Goal: Task Accomplishment & Management: Manage account settings

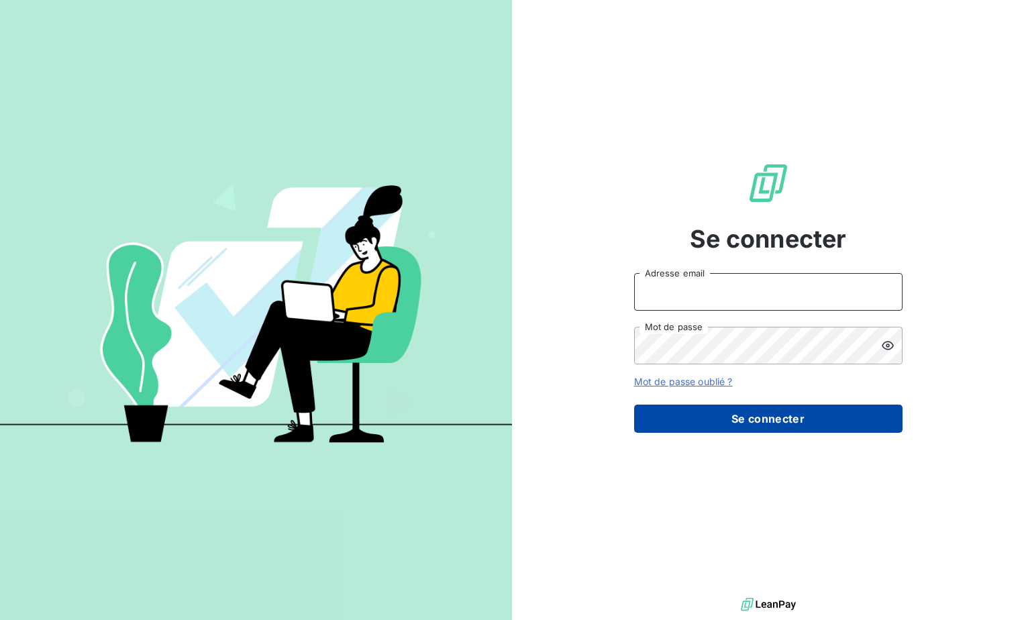
type input "[EMAIL_ADDRESS][DOMAIN_NAME]"
click at [756, 420] on button "Se connecter" at bounding box center [768, 419] width 268 height 28
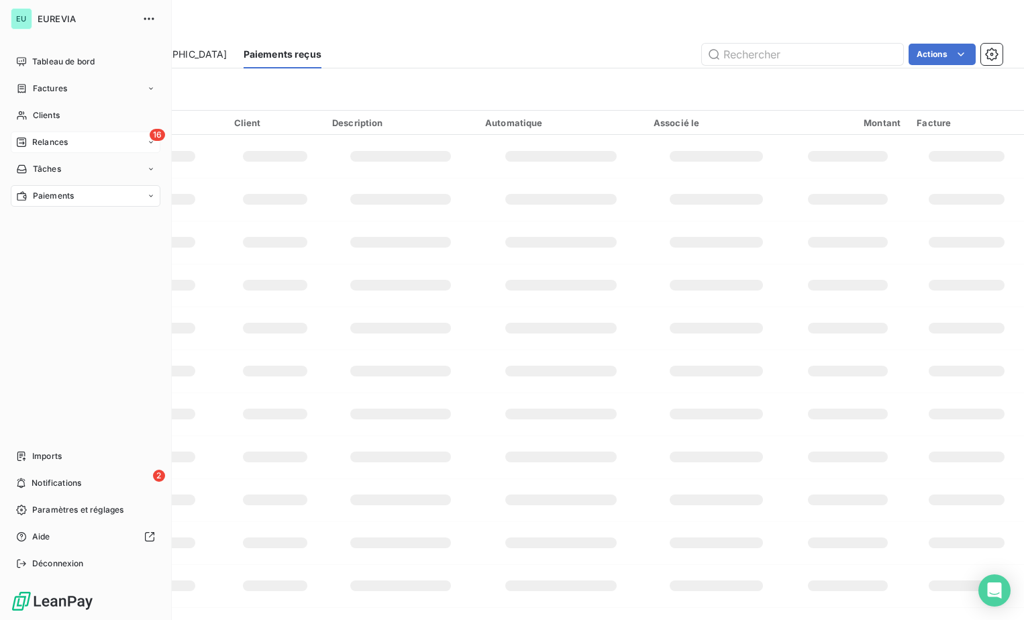
click at [50, 142] on span "Relances" at bounding box center [50, 142] width 36 height 12
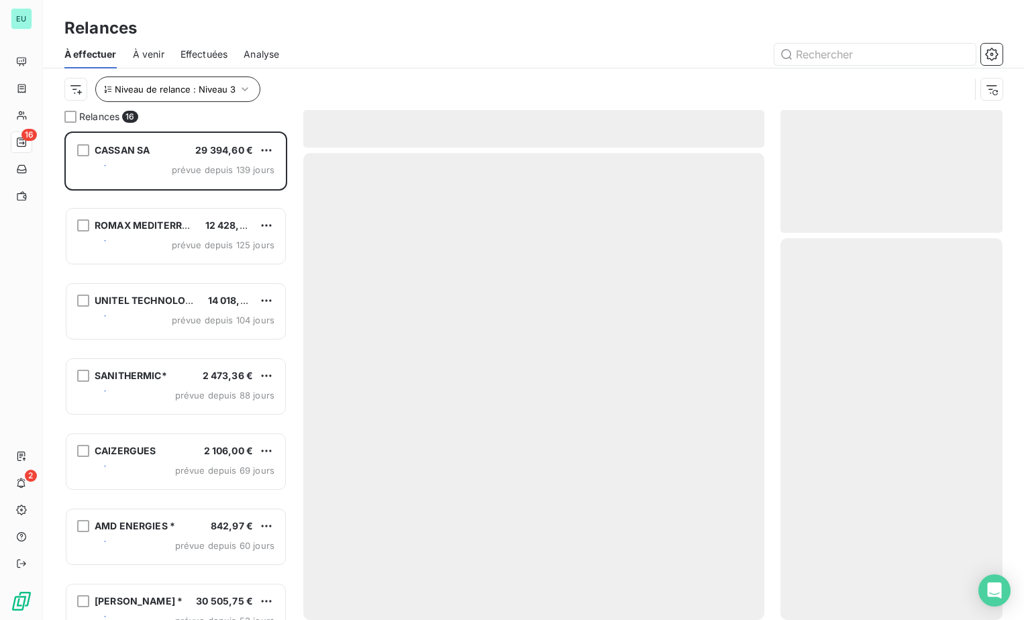
scroll to position [478, 212]
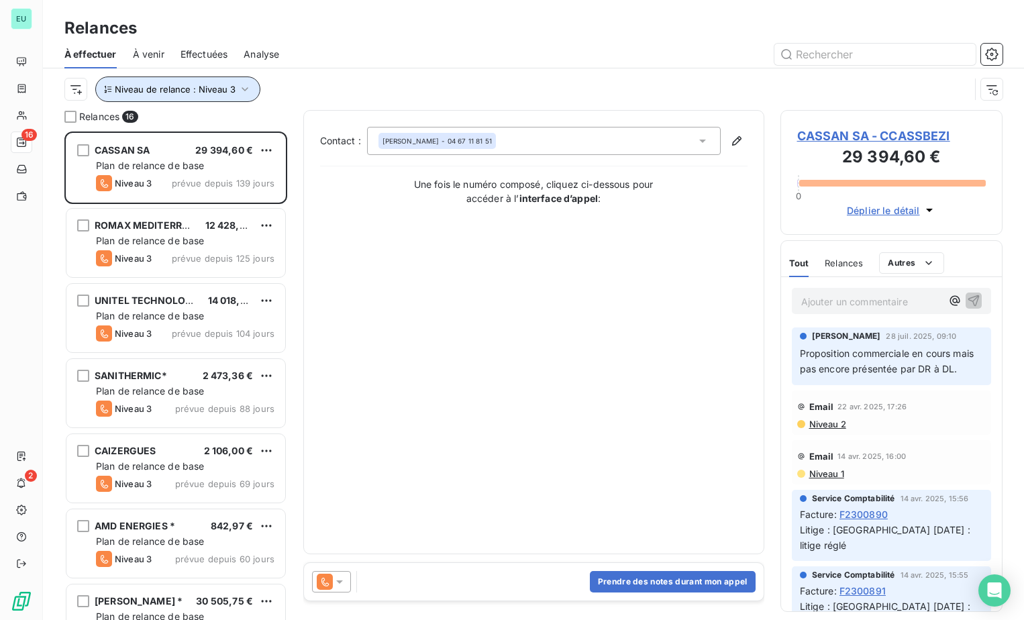
click at [248, 92] on icon "button" at bounding box center [244, 89] width 13 height 13
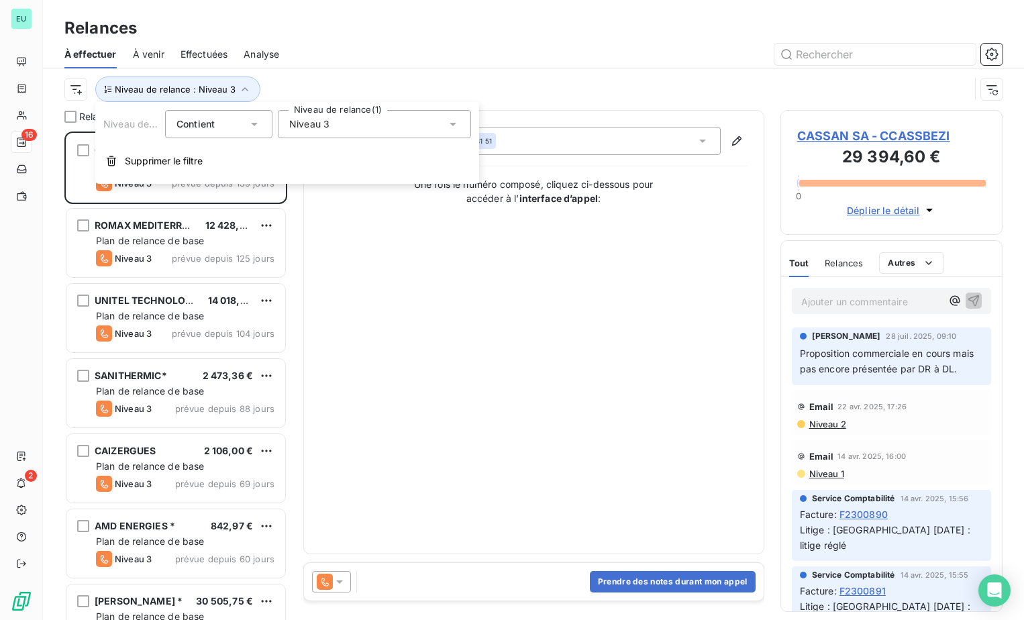
click at [446, 125] on icon at bounding box center [452, 123] width 13 height 13
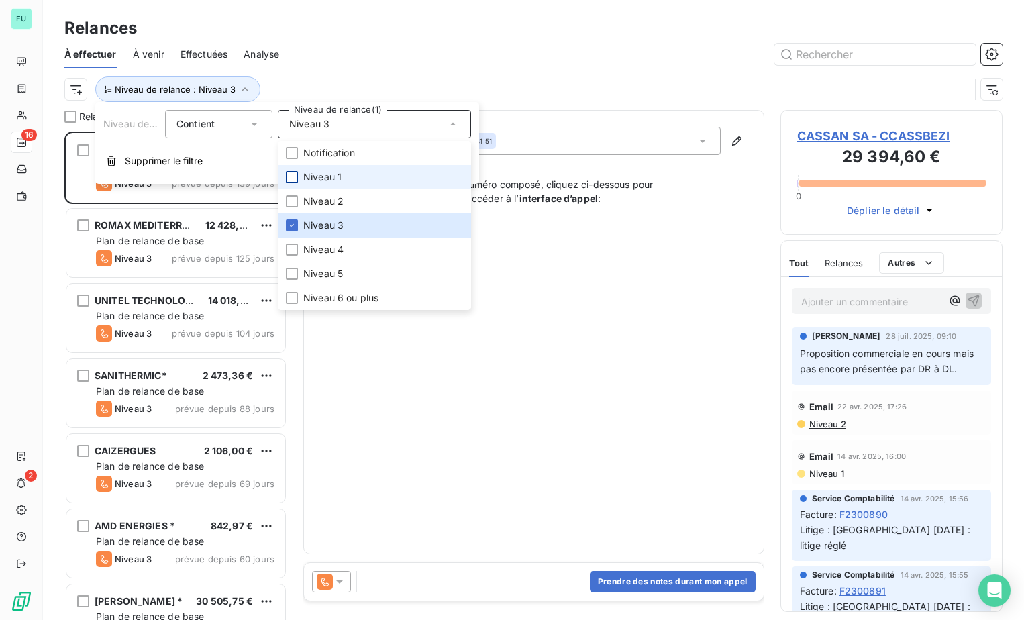
click at [294, 178] on div at bounding box center [292, 177] width 12 height 12
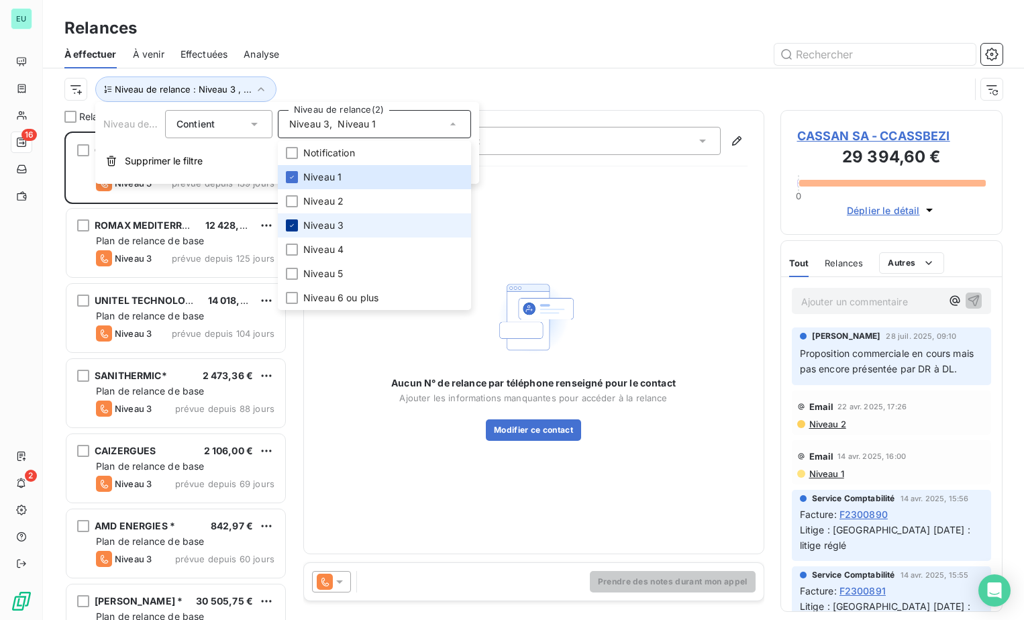
click at [293, 223] on icon at bounding box center [292, 225] width 8 height 8
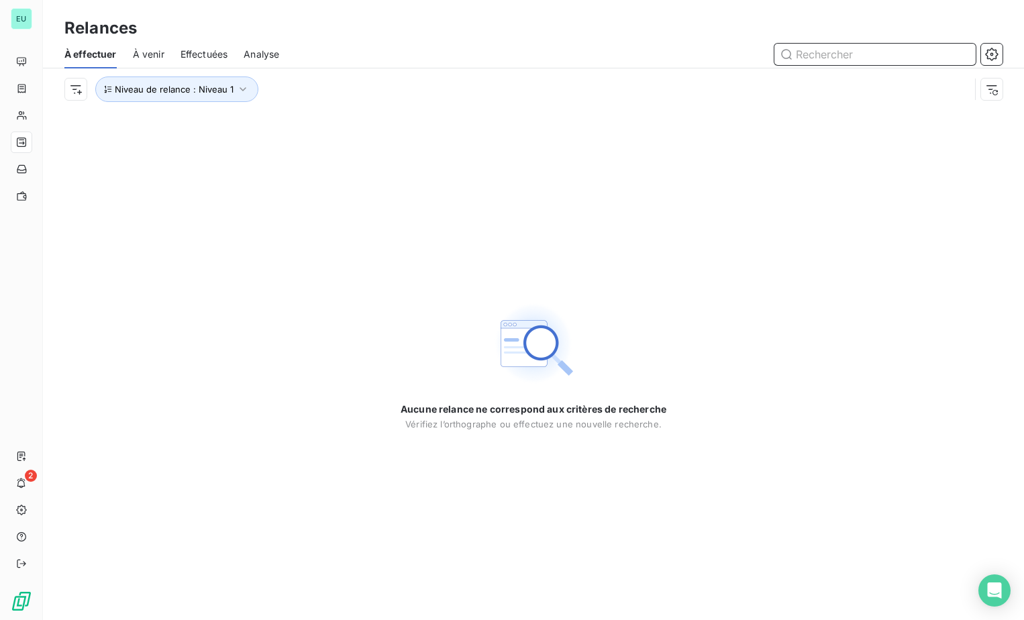
click at [827, 56] on input "text" at bounding box center [874, 54] width 201 height 21
click at [196, 54] on span "Effectuées" at bounding box center [204, 54] width 48 height 13
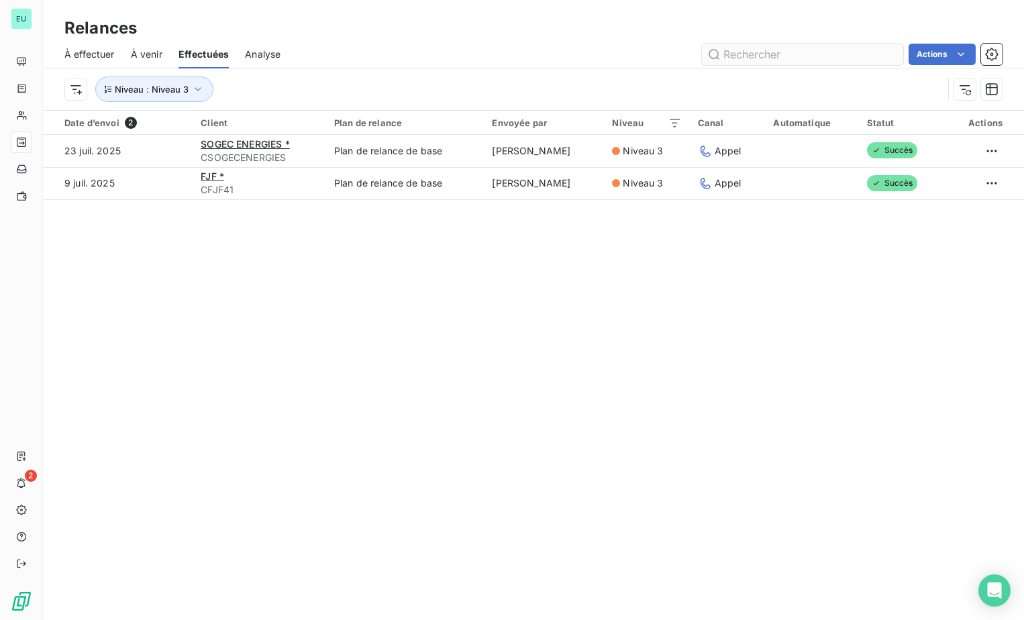
click at [733, 53] on input "text" at bounding box center [802, 54] width 201 height 21
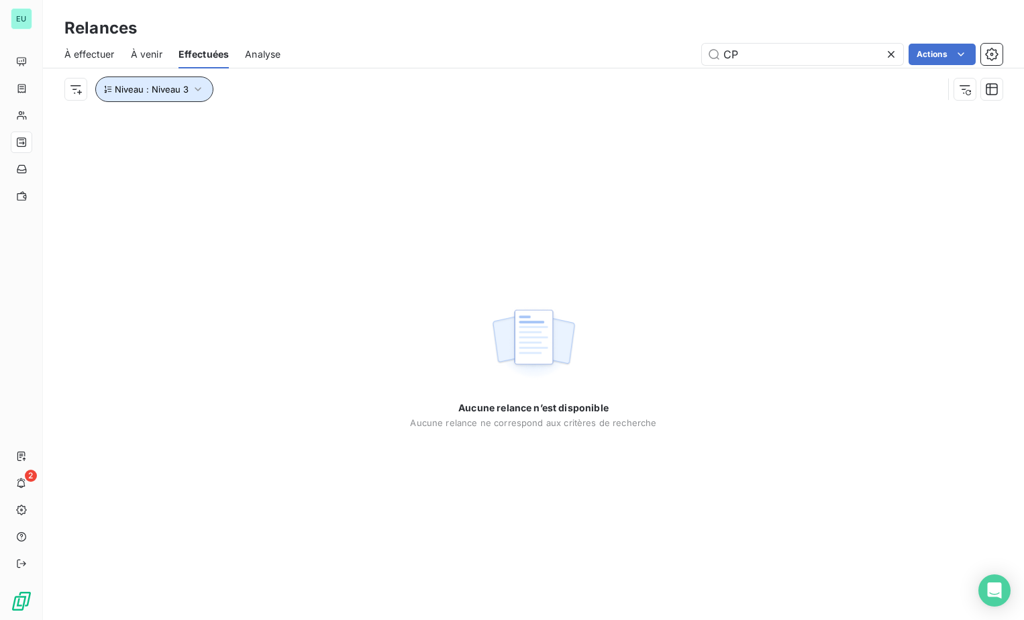
click at [197, 95] on icon "button" at bounding box center [197, 89] width 13 height 13
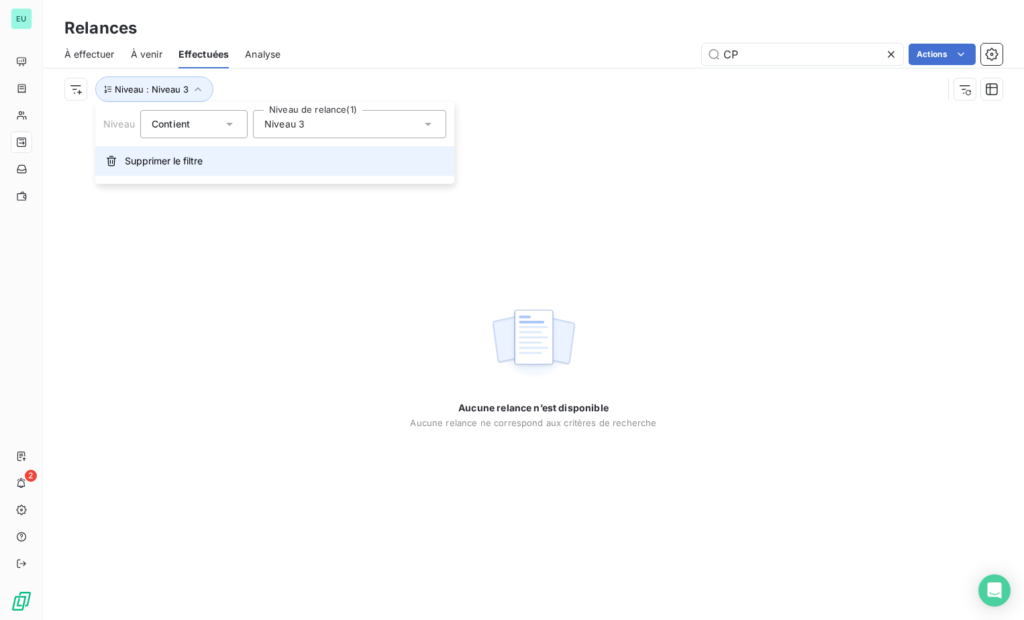
click at [175, 163] on span "Supprimer le filtre" at bounding box center [164, 160] width 78 height 13
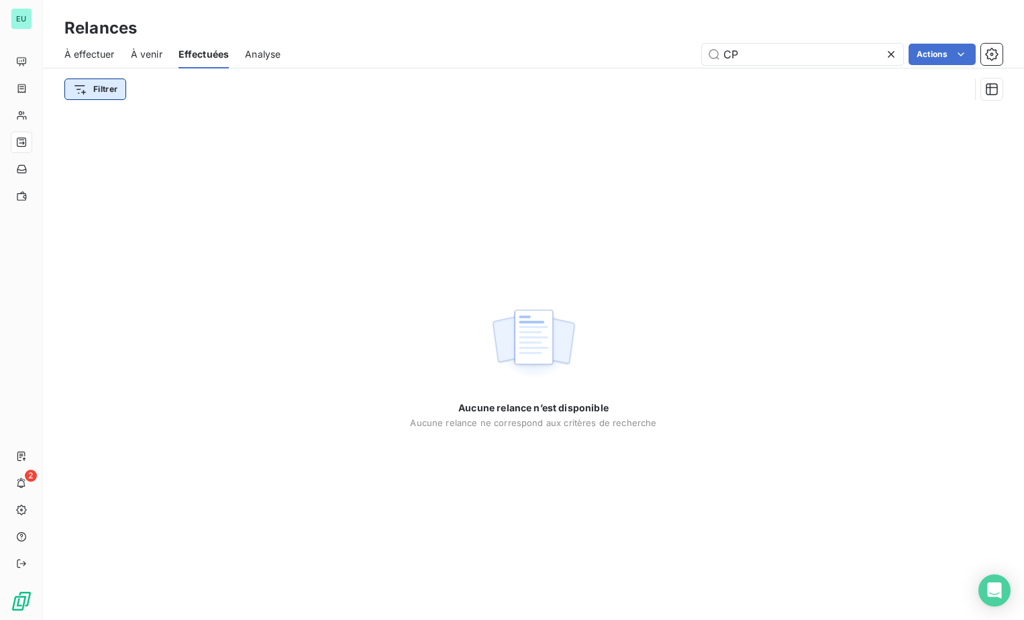
click at [107, 91] on html "EU 2 Relances À effectuer À venir Effectuées Analyse CP Actions Filtrer Aucune …" at bounding box center [512, 310] width 1024 height 620
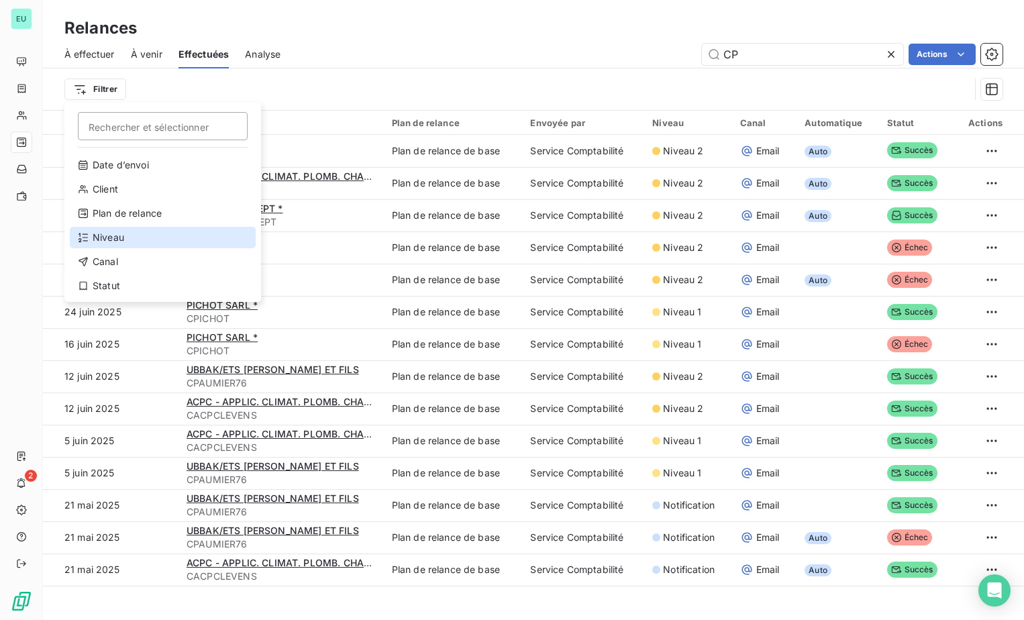
click at [126, 240] on div "Niveau" at bounding box center [163, 237] width 186 height 21
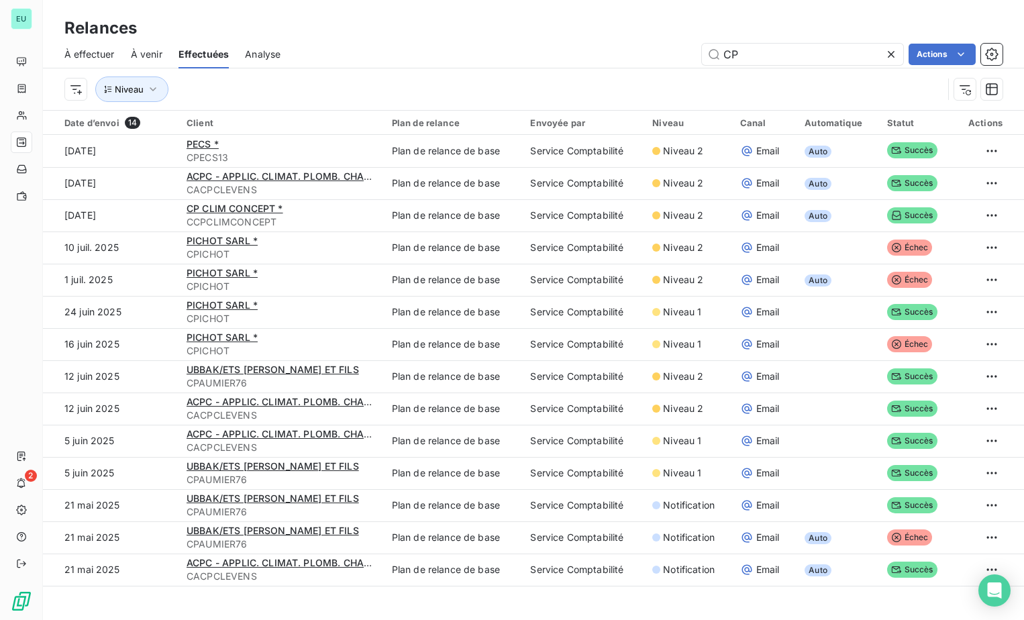
click at [472, 32] on div "Relances" at bounding box center [533, 28] width 981 height 24
click at [154, 88] on icon "button" at bounding box center [152, 89] width 13 height 13
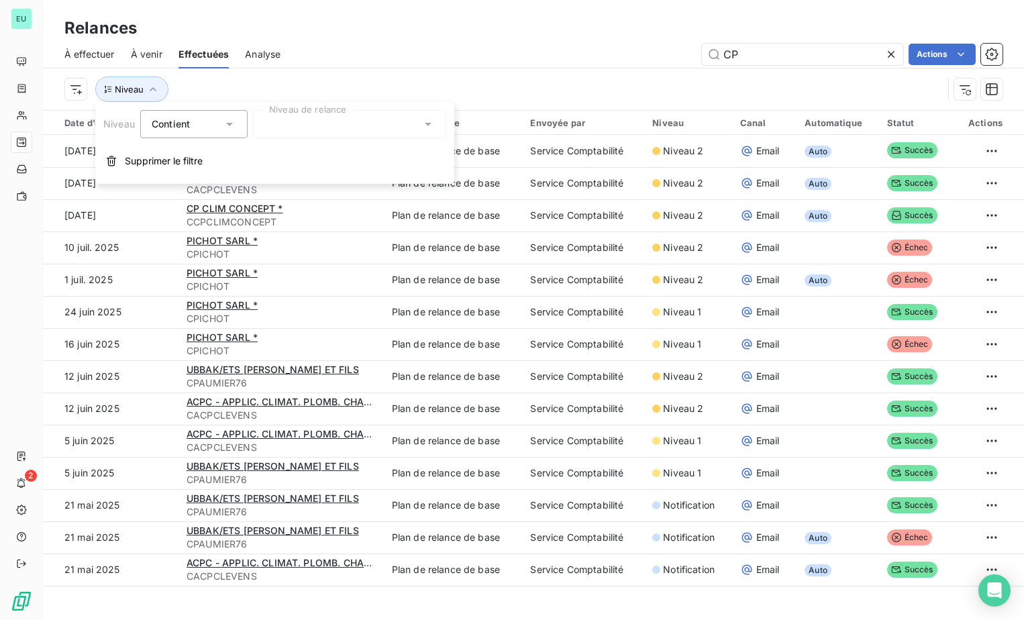
click at [386, 127] on div at bounding box center [349, 124] width 193 height 28
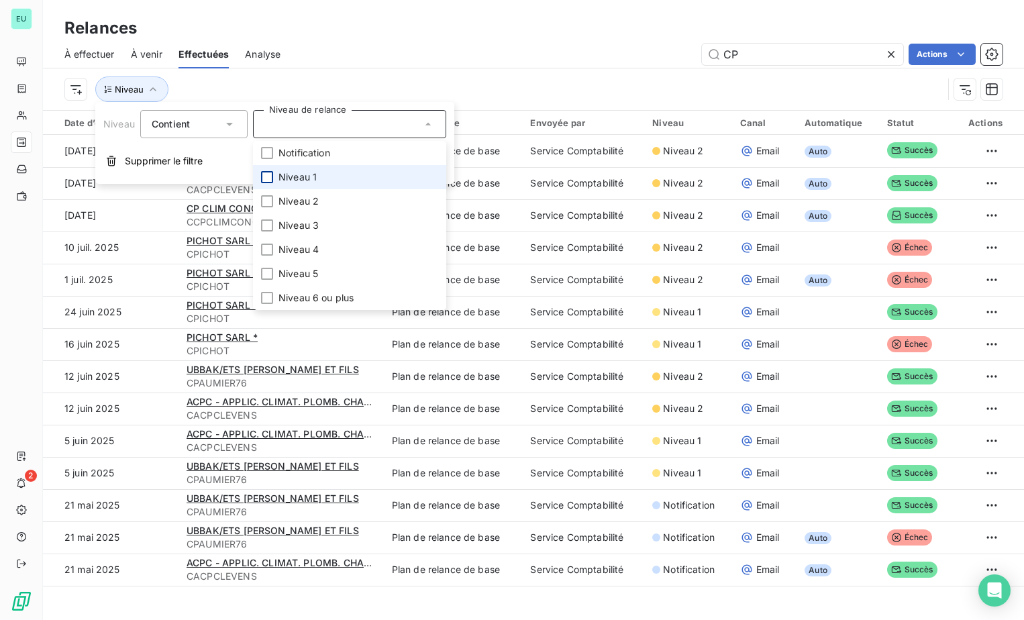
click at [268, 181] on div at bounding box center [267, 177] width 12 height 12
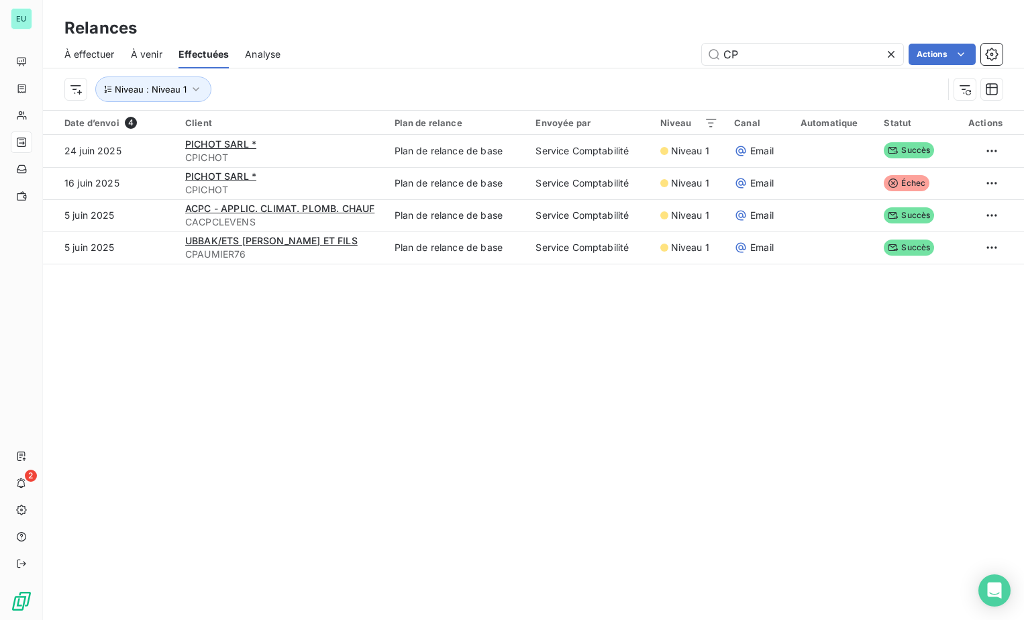
click at [525, 435] on div "Relances À effectuer À venir Effectuées Analyse CP Actions Niveau : Niveau 1 Da…" at bounding box center [533, 310] width 981 height 620
drag, startPoint x: 199, startPoint y: 91, endPoint x: 194, endPoint y: 85, distance: 7.1
click at [195, 86] on icon "button" at bounding box center [195, 89] width 13 height 13
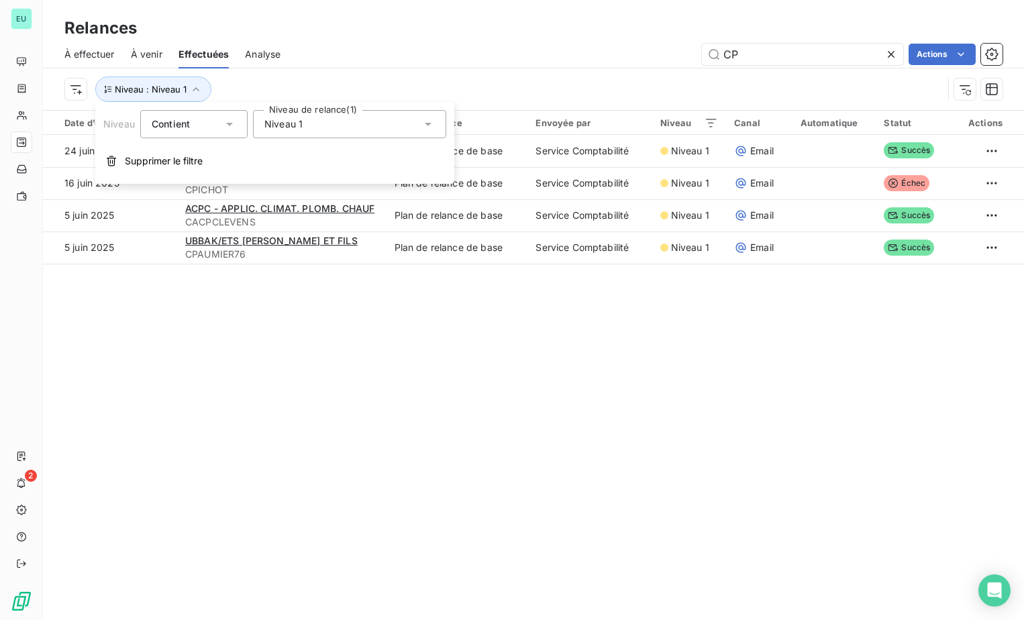
click at [429, 127] on icon at bounding box center [427, 123] width 13 height 13
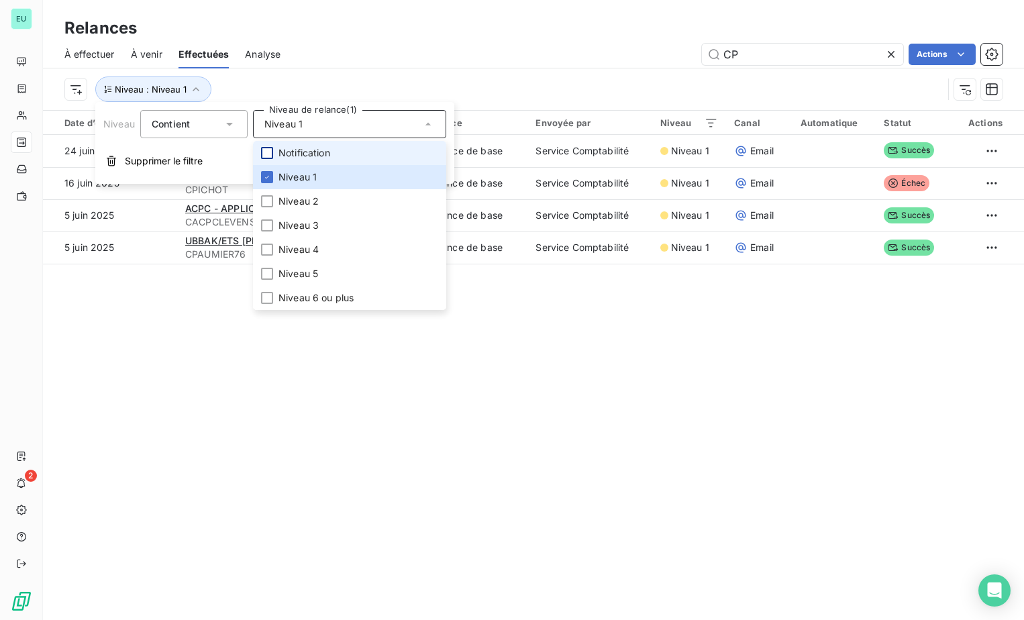
click at [270, 152] on div at bounding box center [267, 153] width 12 height 12
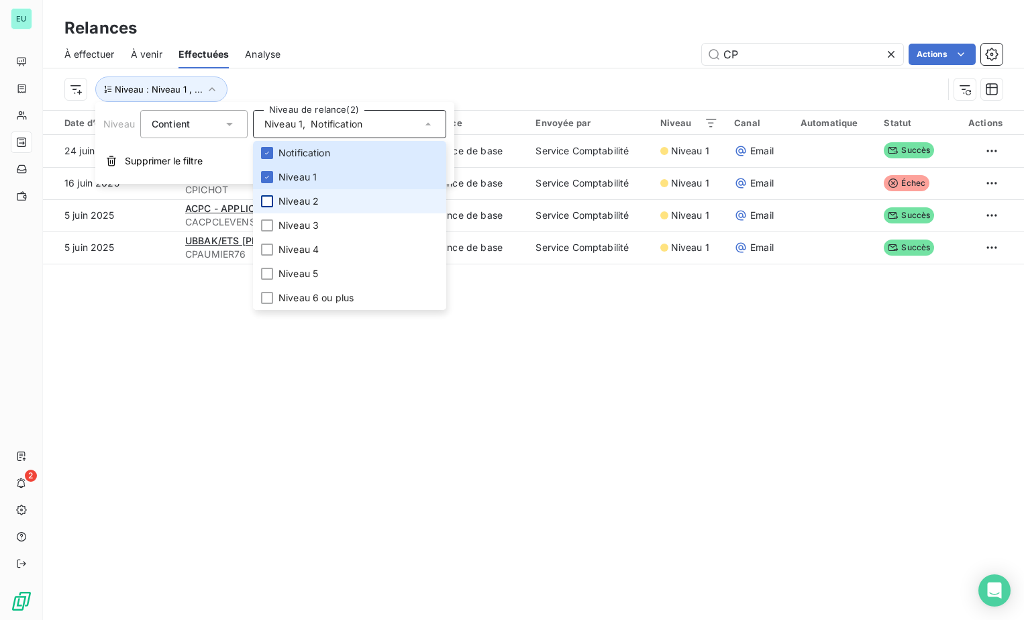
click at [270, 203] on div at bounding box center [267, 201] width 12 height 12
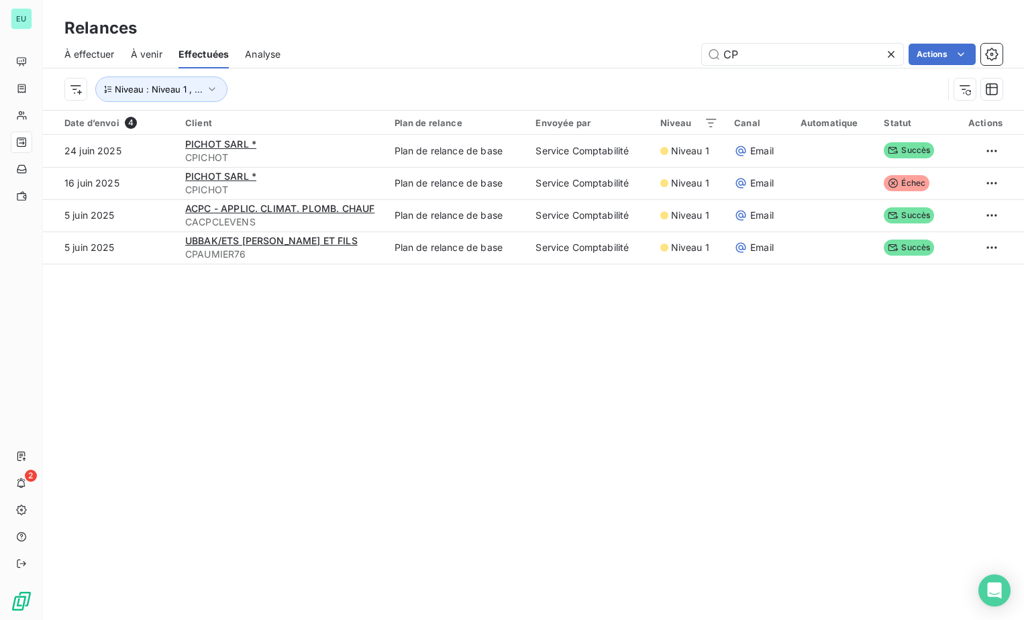
click at [592, 400] on div "Relances À effectuer À venir Effectuées Analyse CP Actions Niveau : Niveau 1 , …" at bounding box center [533, 310] width 981 height 620
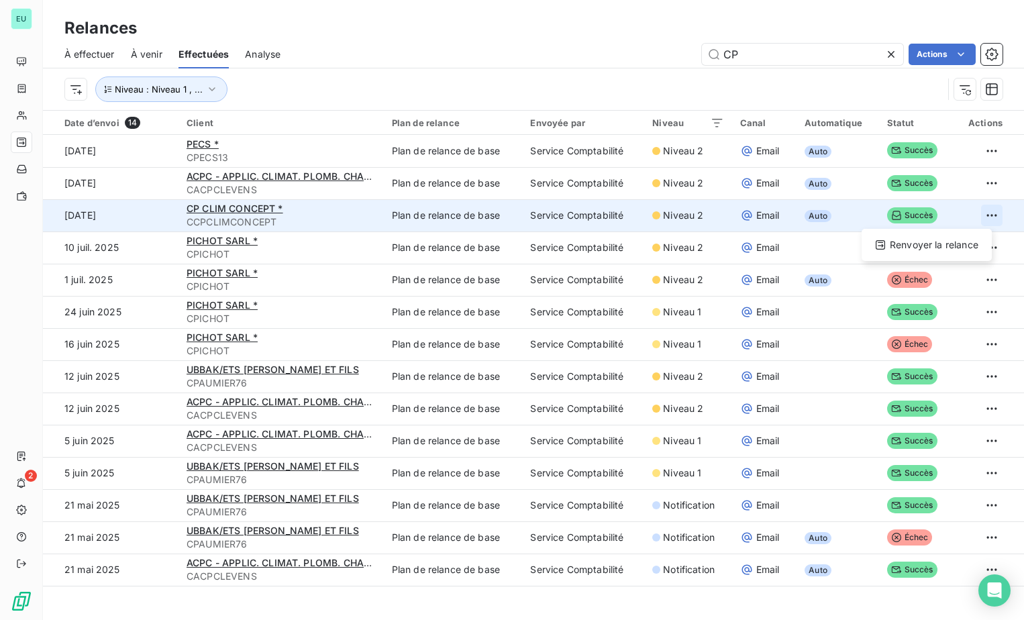
click at [981, 219] on html "EU 2 Relances À effectuer À venir Effectuées Analyse CP Actions Niveau : Niveau…" at bounding box center [512, 310] width 1024 height 620
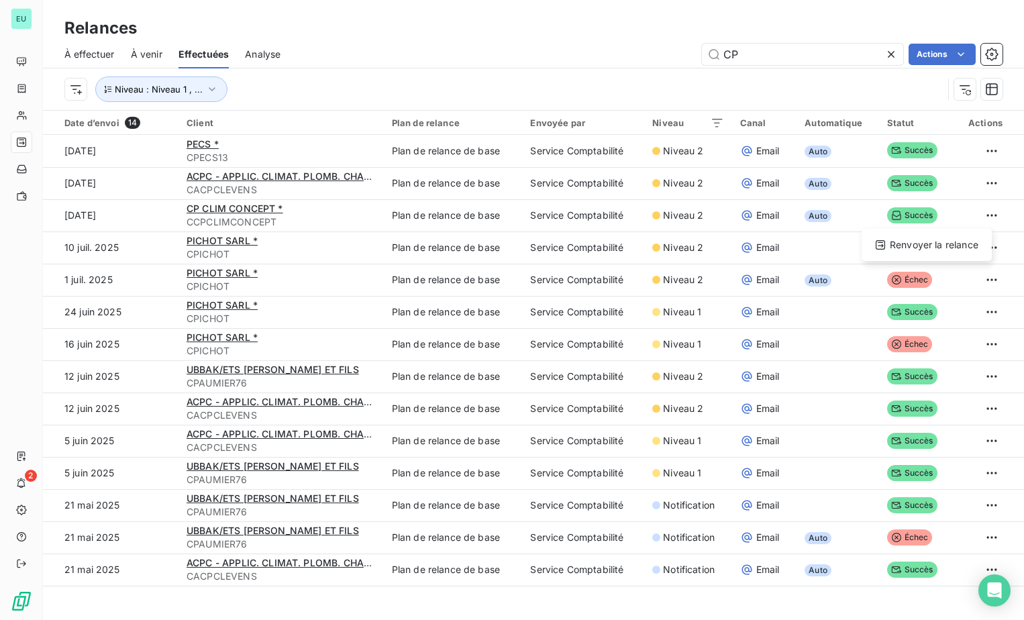
click at [243, 219] on html "EU 2 Relances À effectuer À venir Effectuées Analyse CP Actions Niveau : Niveau…" at bounding box center [512, 310] width 1024 height 620
click at [783, 52] on input "CP" at bounding box center [802, 54] width 201 height 21
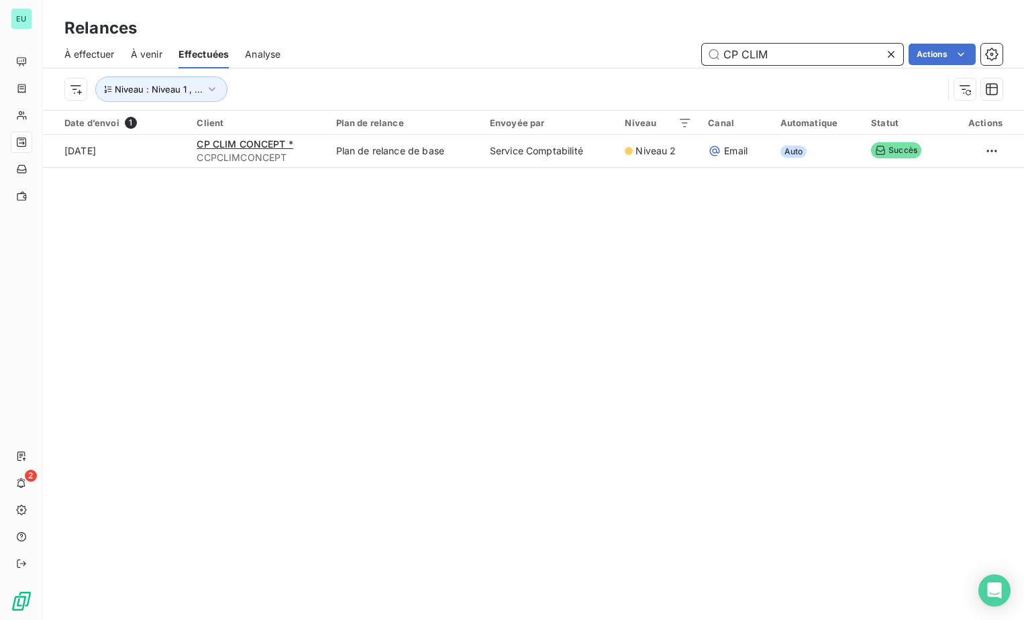
type input "CP CLIM"
click at [214, 90] on icon "button" at bounding box center [211, 89] width 13 height 13
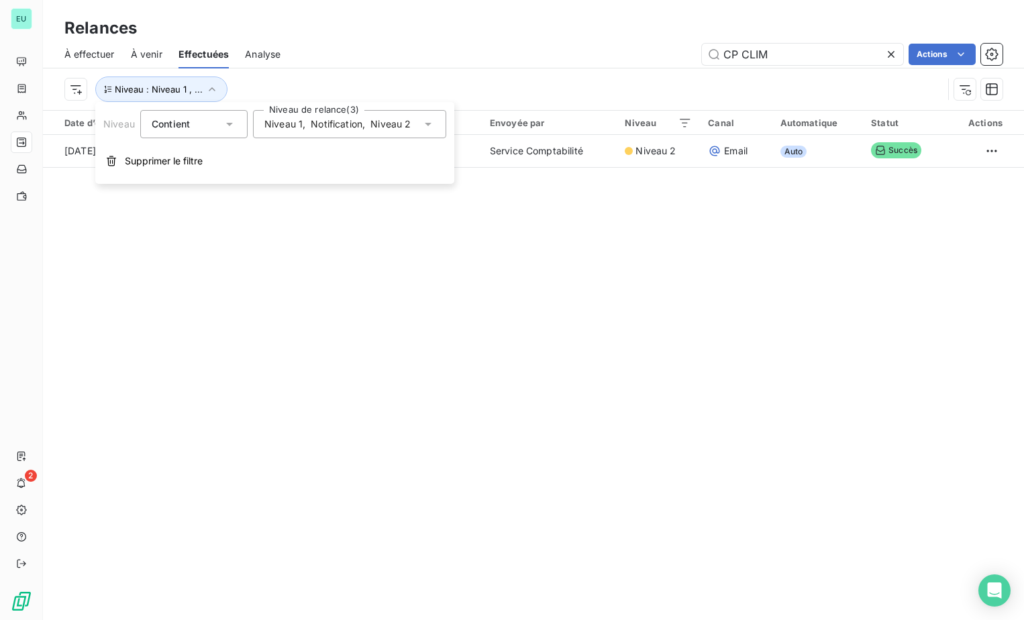
click at [434, 119] on icon at bounding box center [427, 123] width 13 height 13
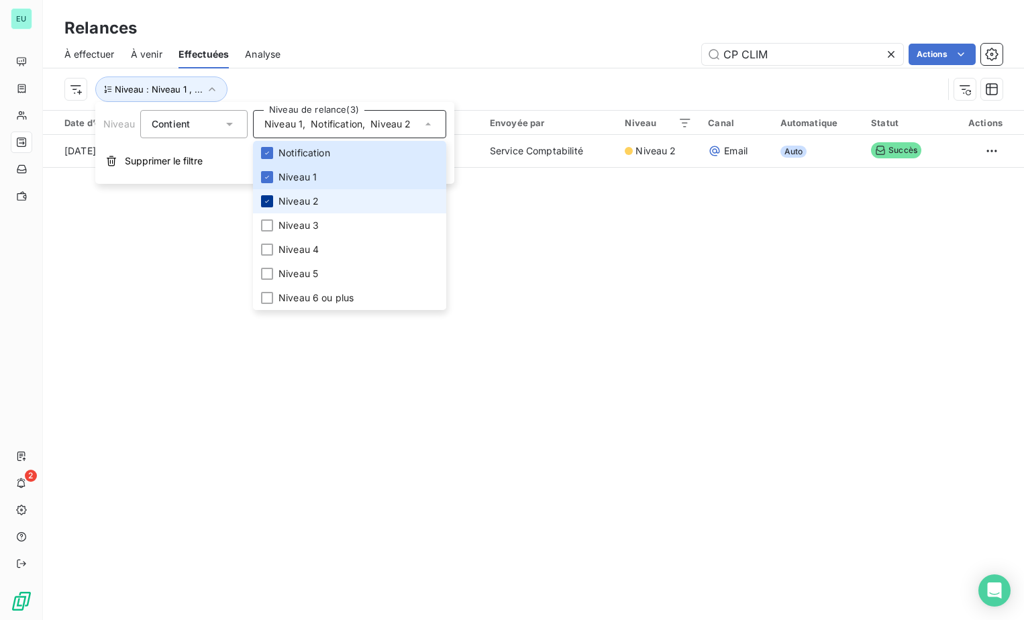
click at [268, 198] on icon at bounding box center [267, 201] width 8 height 8
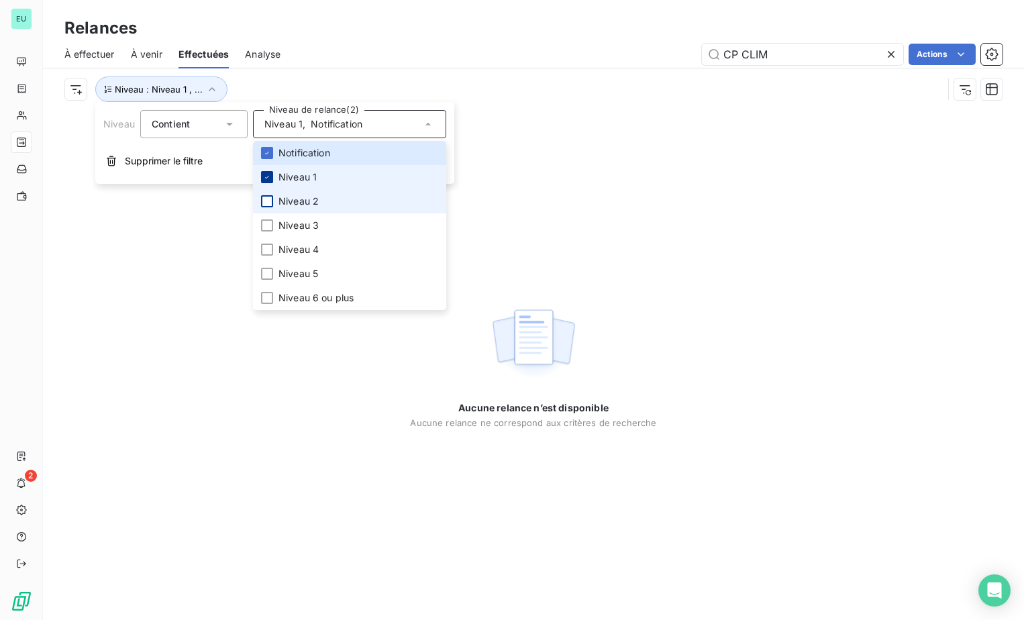
click at [266, 175] on icon at bounding box center [267, 177] width 8 height 8
click at [264, 180] on div at bounding box center [267, 177] width 12 height 12
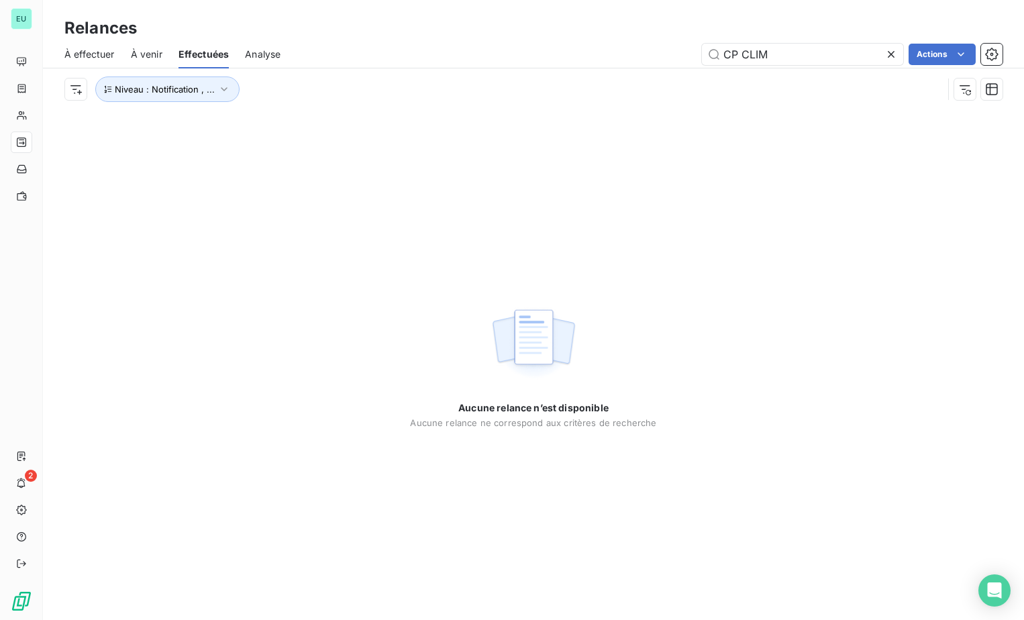
click at [619, 221] on div "Aucune relance n’est disponible Aucune relance ne correspond aux critères de re…" at bounding box center [533, 365] width 981 height 510
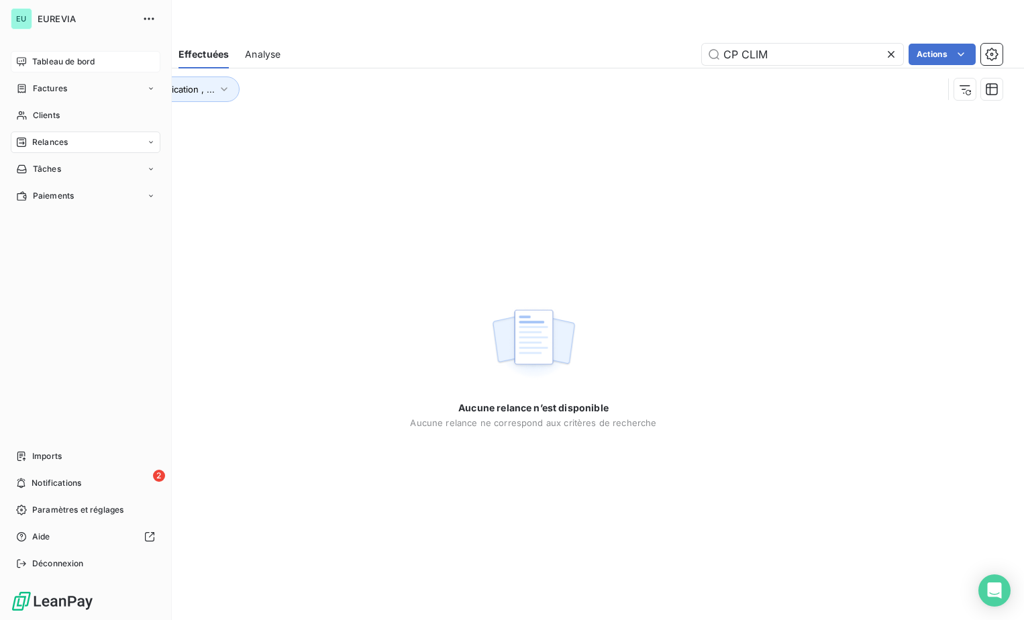
click at [50, 64] on span "Tableau de bord" at bounding box center [63, 62] width 62 height 12
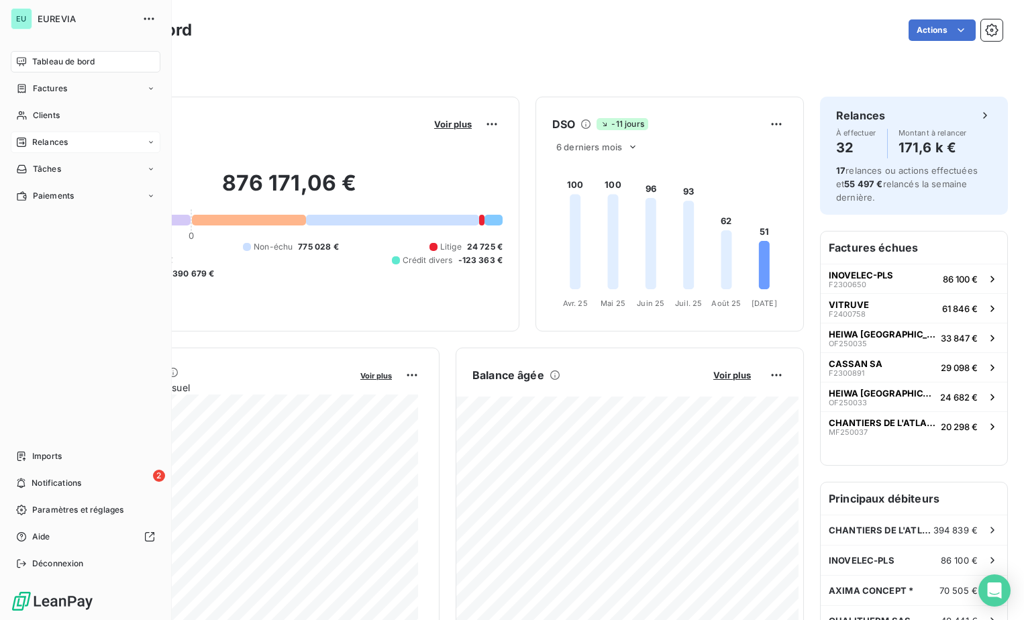
click at [50, 145] on span "Relances" at bounding box center [50, 142] width 36 height 12
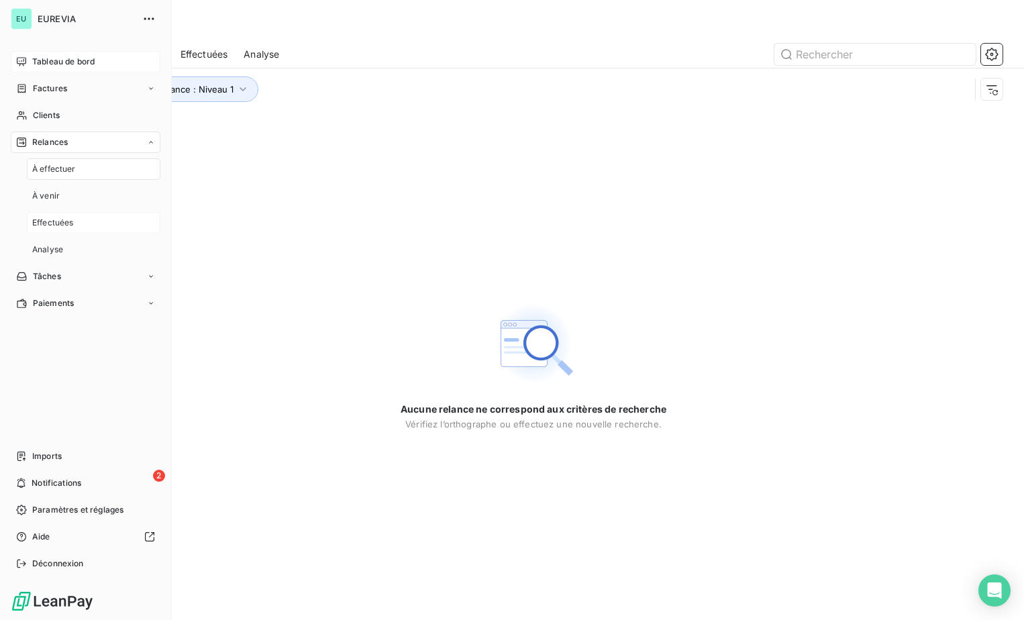
click at [57, 221] on span "Effectuées" at bounding box center [53, 223] width 42 height 12
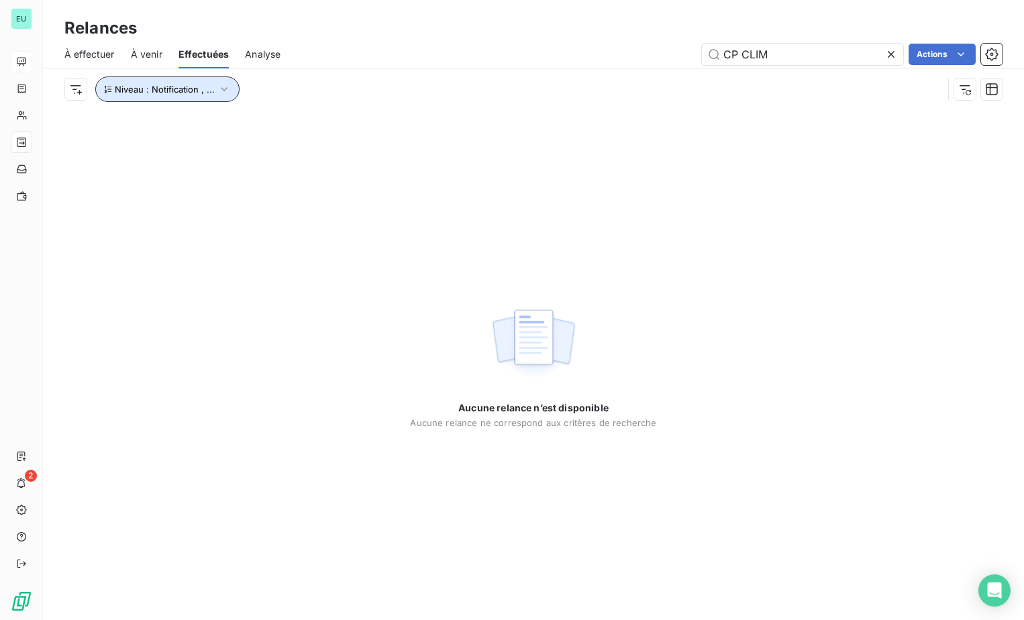
click at [223, 87] on icon "button" at bounding box center [223, 89] width 13 height 13
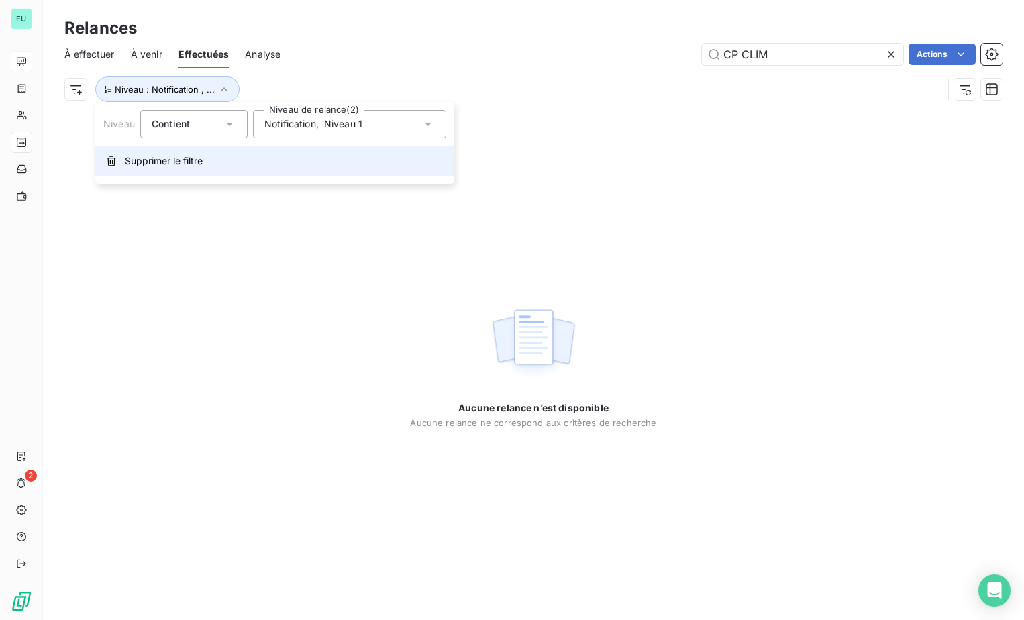
click at [178, 154] on button "Supprimer le filtre" at bounding box center [274, 161] width 359 height 30
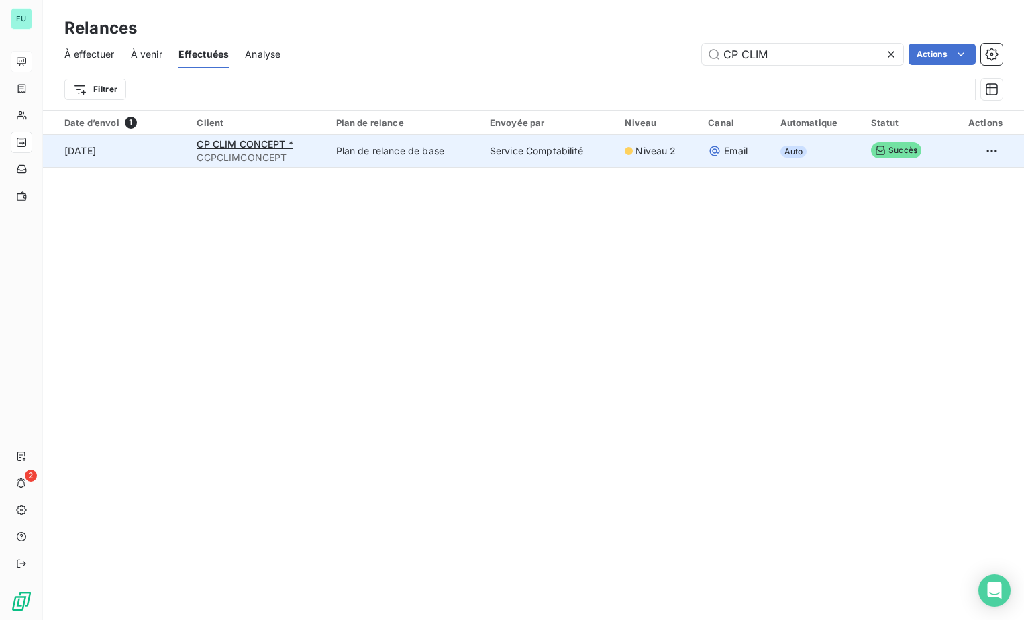
click at [890, 150] on span "Succès" at bounding box center [896, 150] width 50 height 16
